Goal: Information Seeking & Learning: Learn about a topic

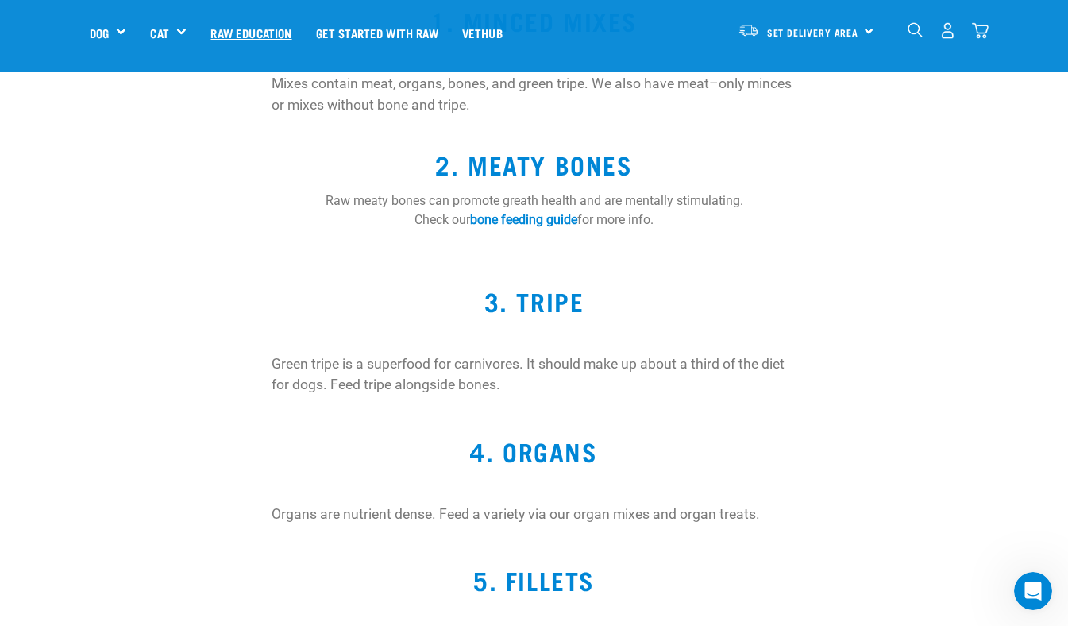
click at [264, 37] on link "Raw Education" at bounding box center [251, 33] width 105 height 64
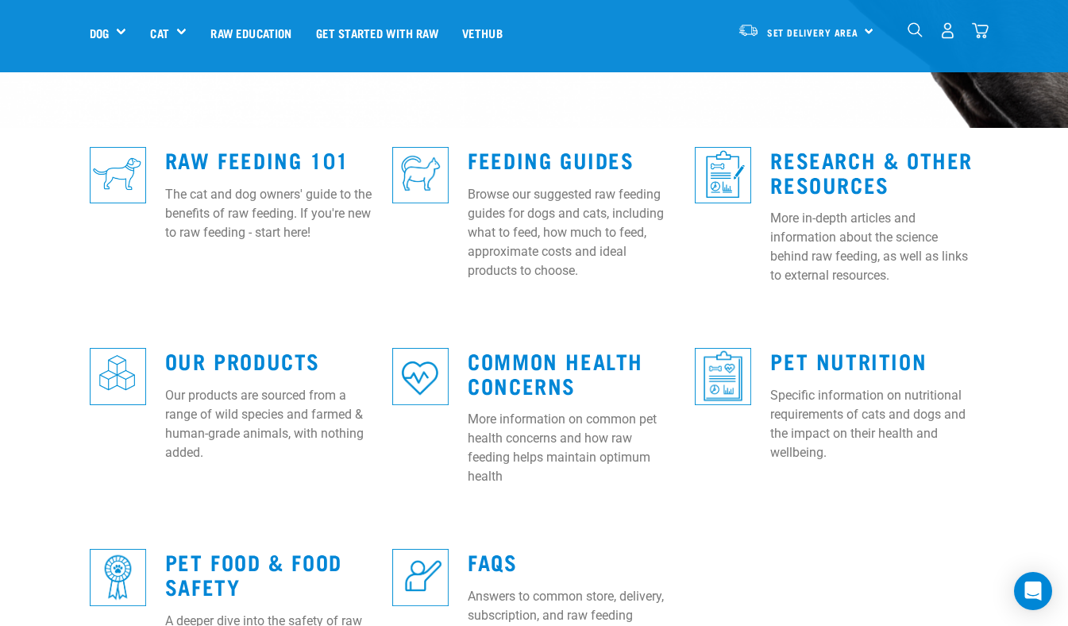
scroll to position [409, 0]
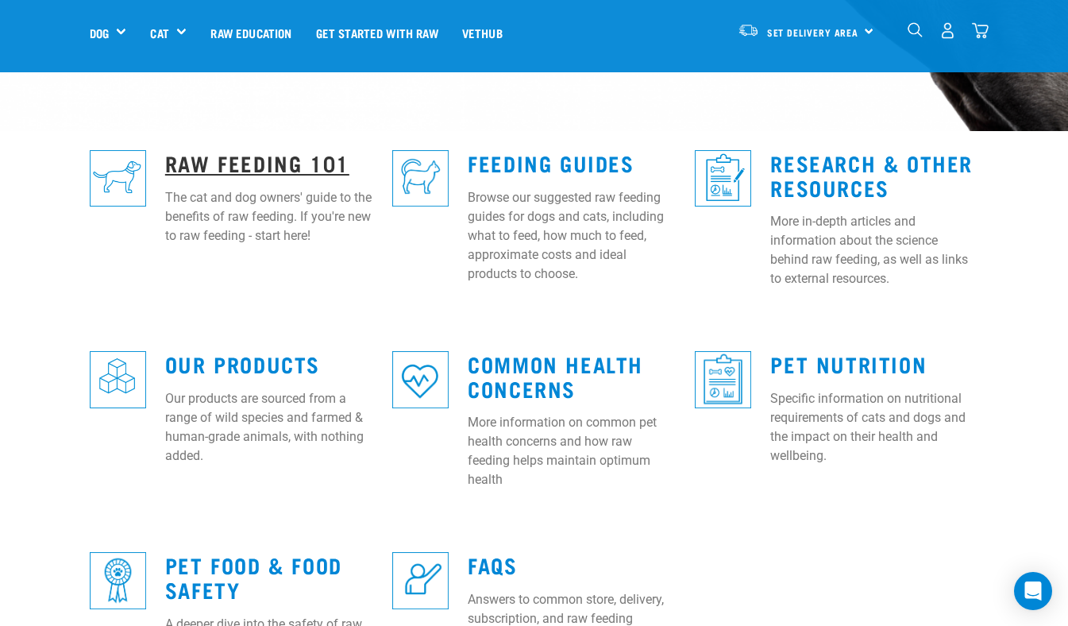
click at [291, 156] on link "Raw Feeding 101" at bounding box center [257, 162] width 184 height 12
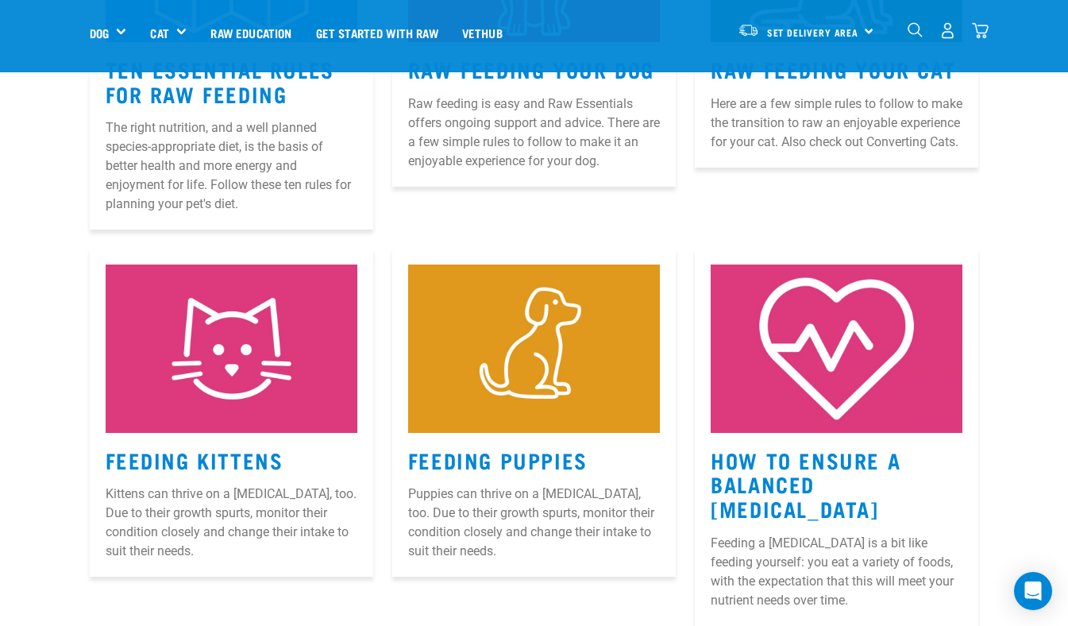
scroll to position [1056, 0]
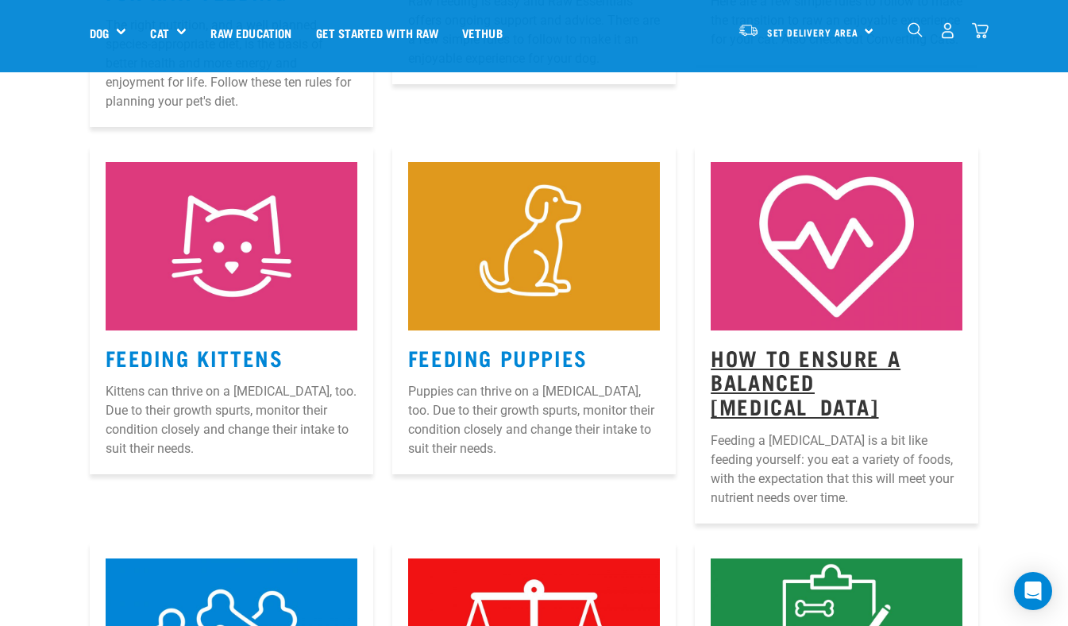
click at [820, 351] on link "How to Ensure a Balanced [MEDICAL_DATA]" at bounding box center [806, 381] width 190 height 60
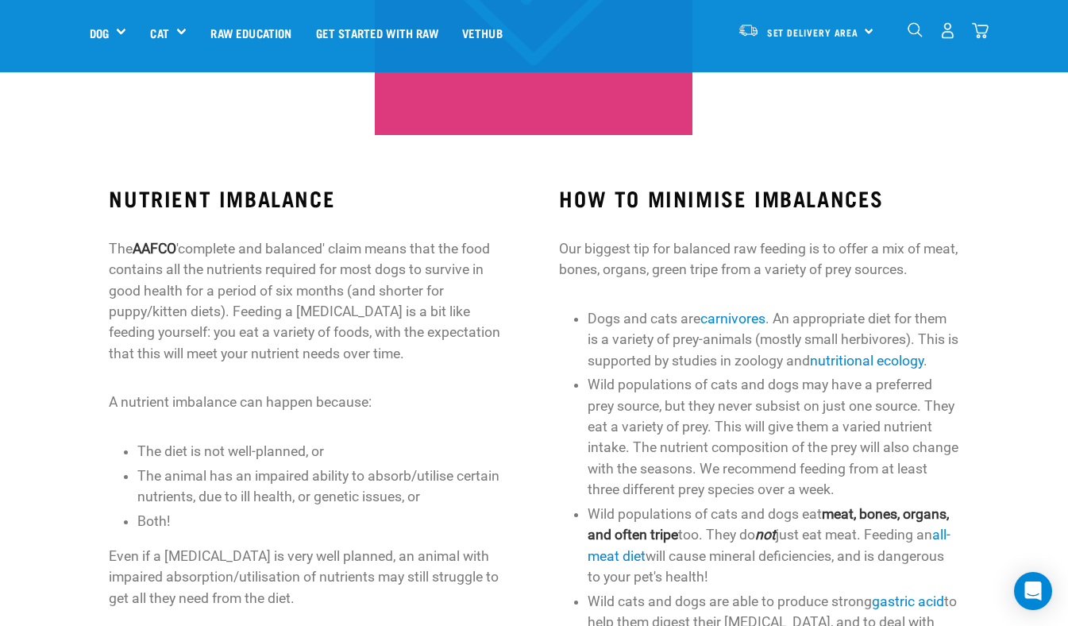
scroll to position [500, 0]
